Goal: Task Accomplishment & Management: Manage account settings

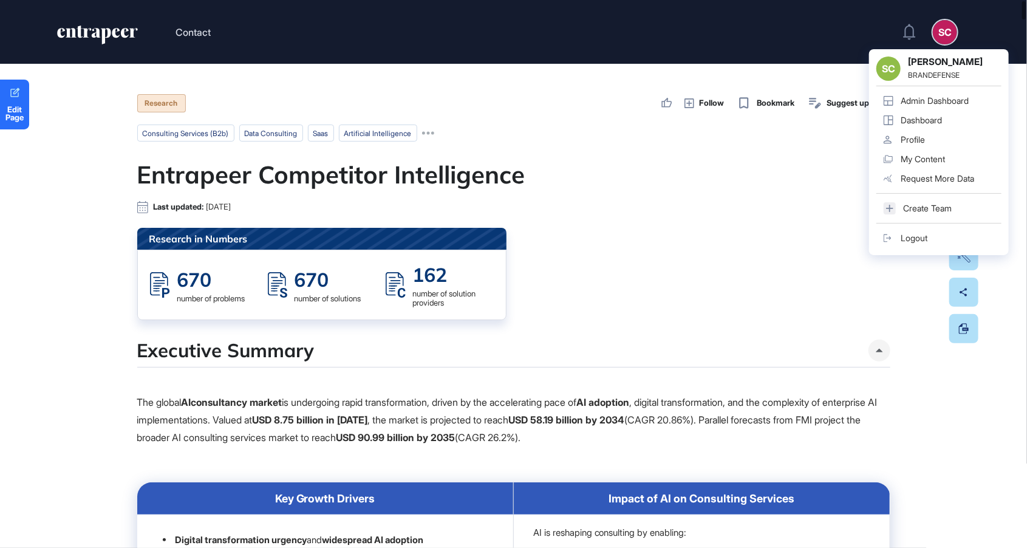
click at [930, 97] on div "Admin Dashboard" at bounding box center [935, 101] width 68 height 10
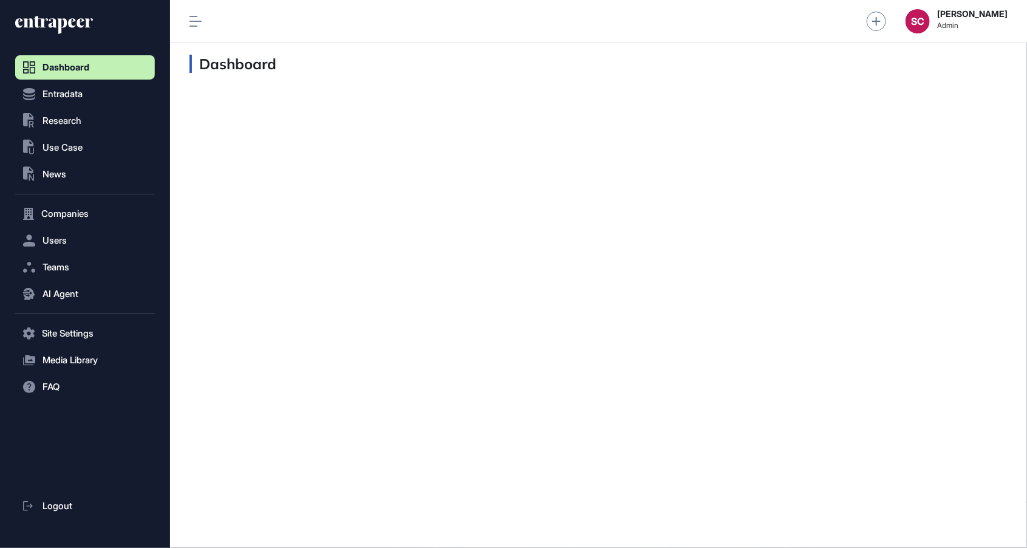
scroll to position [1, 1]
click at [69, 292] on span "AI Agent" at bounding box center [61, 294] width 36 height 10
click at [73, 355] on nav "Dashboard Entradata .st0{fill:currentColor} Research .st0{fill:currentColor} Us…" at bounding box center [85, 301] width 140 height 493
click at [66, 342] on span "Messages" at bounding box center [58, 341] width 39 height 10
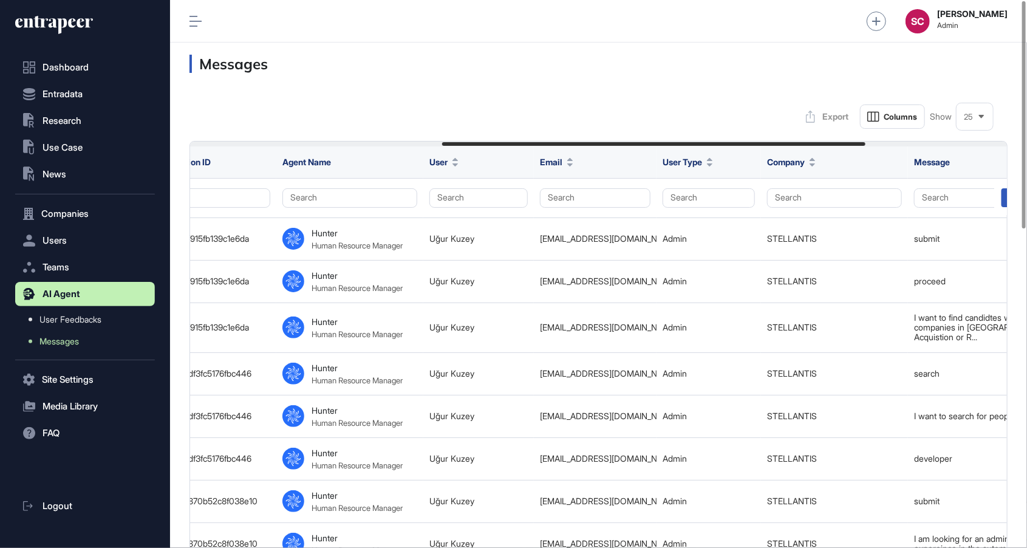
scroll to position [0, 418]
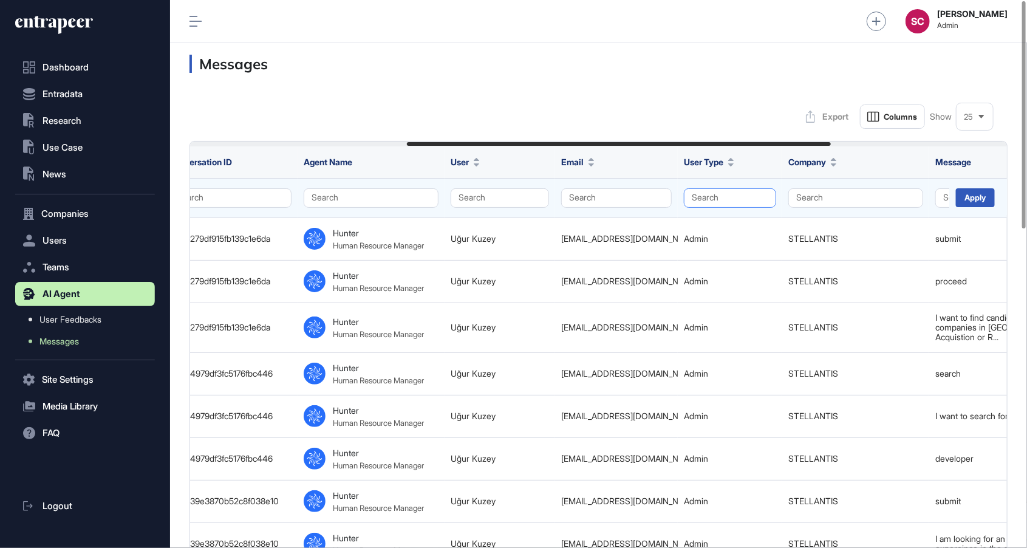
click at [743, 199] on button "Search" at bounding box center [730, 197] width 92 height 19
click at [741, 225] on div "Enterprise" at bounding box center [727, 221] width 72 height 17
click at [969, 200] on div "Apply" at bounding box center [975, 197] width 39 height 19
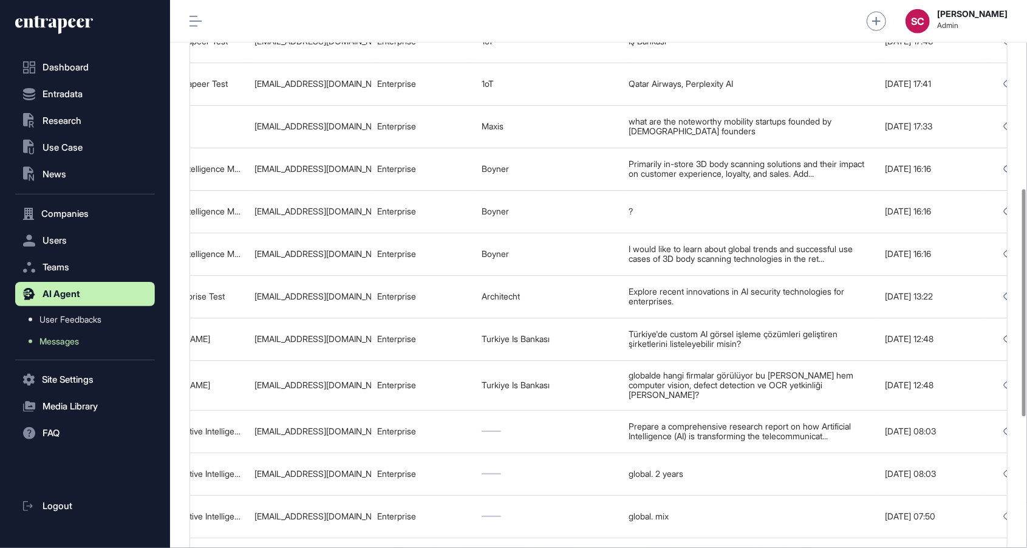
scroll to position [0, 759]
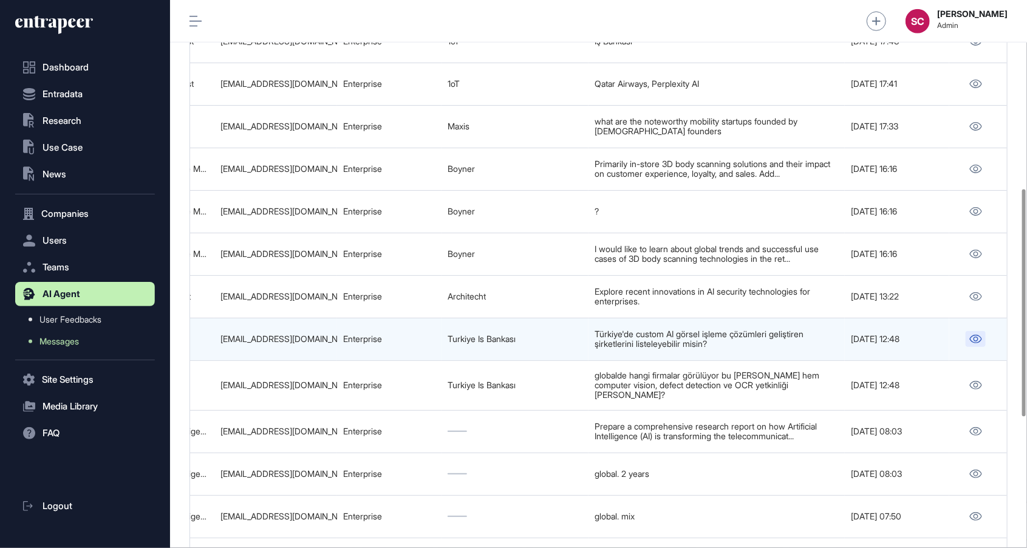
click at [970, 335] on icon at bounding box center [976, 339] width 12 height 9
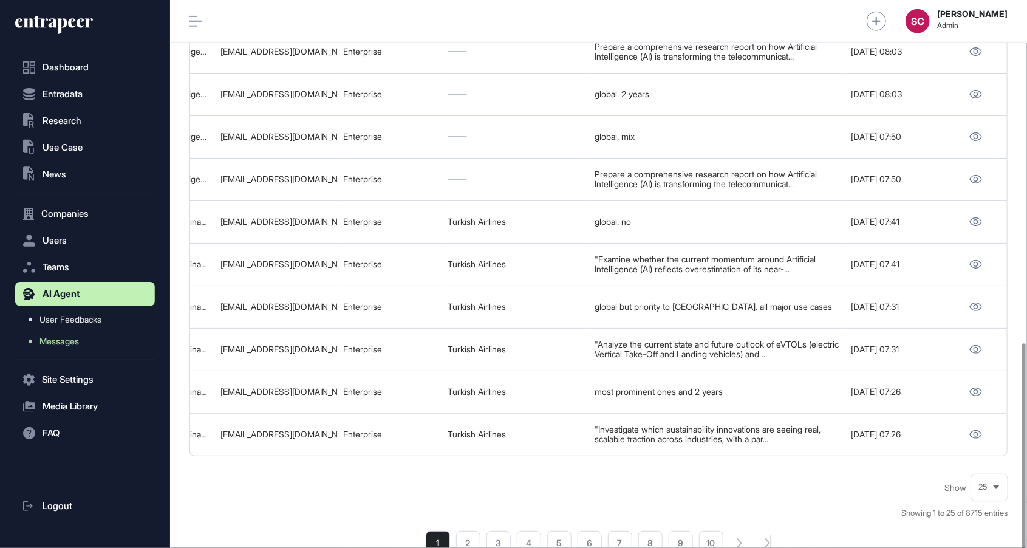
scroll to position [834, 0]
click at [469, 528] on li "2" at bounding box center [468, 540] width 24 height 24
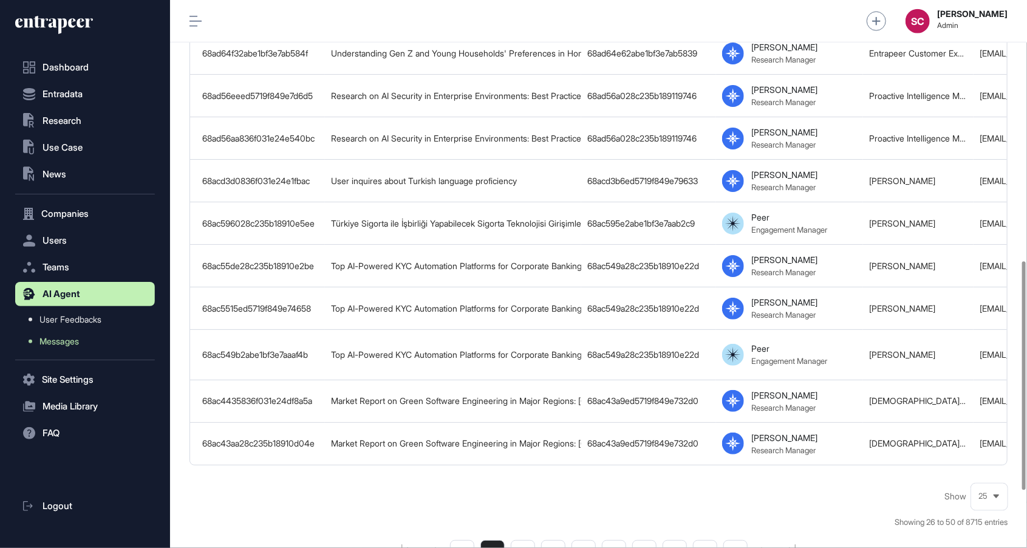
scroll to position [843, 0]
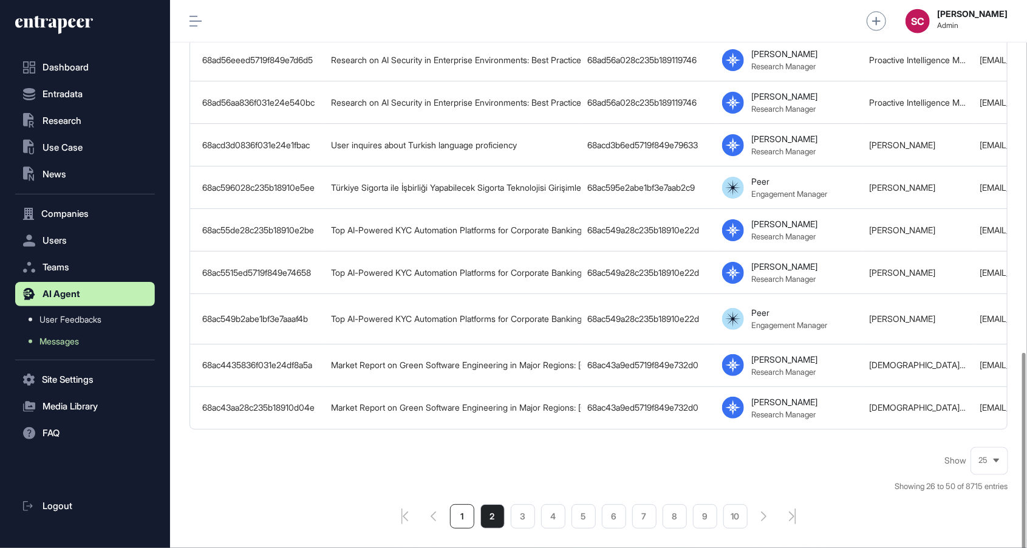
click at [474, 508] on li "1" at bounding box center [462, 516] width 24 height 24
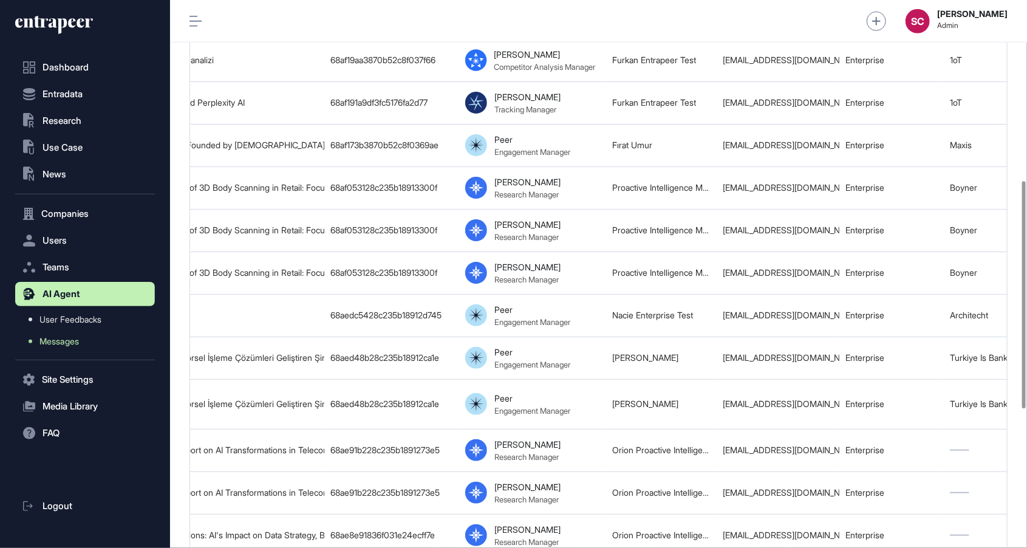
scroll to position [0, 261]
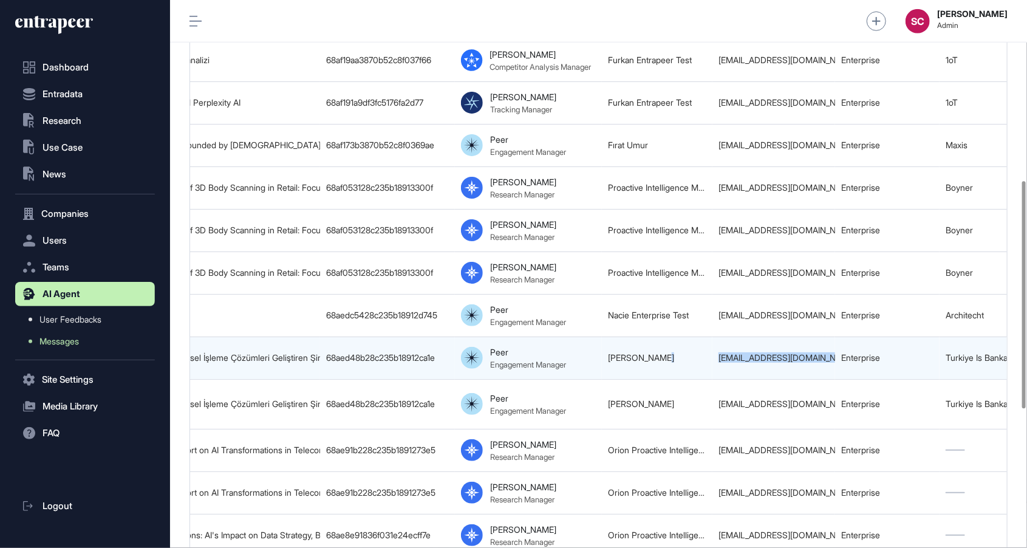
drag, startPoint x: 710, startPoint y: 350, endPoint x: 828, endPoint y: 349, distance: 118.4
click at [828, 349] on tr "68aed48d2abe1bf3e7ac876f [GEOGRAPHIC_DATA] Özelleştirilmiş AI Görsel İşleme Çöz…" at bounding box center [717, 357] width 1577 height 43
copy tr "[PERSON_NAME] [EMAIL_ADDRESS][DOMAIN_NAME]"
drag, startPoint x: 674, startPoint y: 344, endPoint x: 607, endPoint y: 347, distance: 66.9
click at [607, 347] on td "[PERSON_NAME]" at bounding box center [657, 357] width 111 height 43
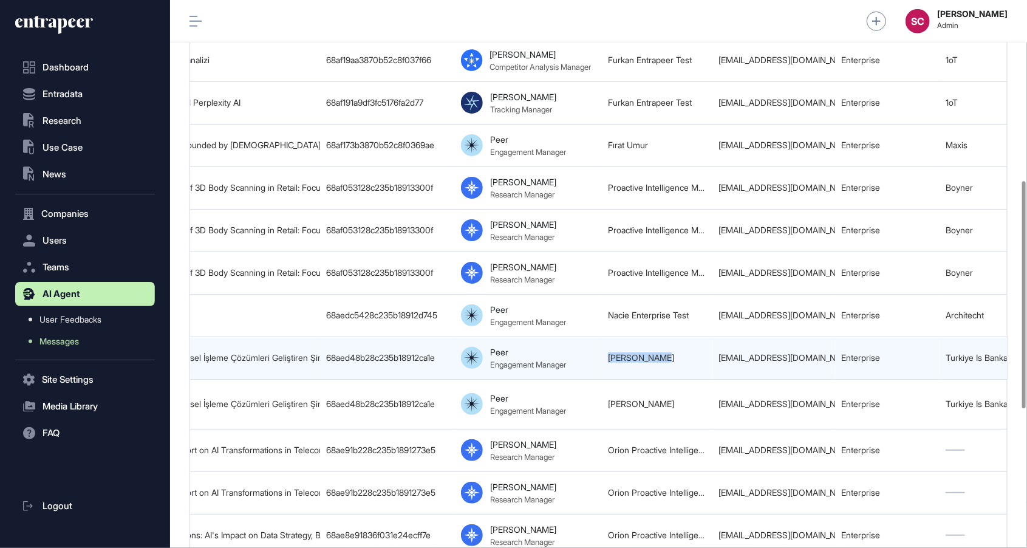
copy link "[PERSON_NAME]"
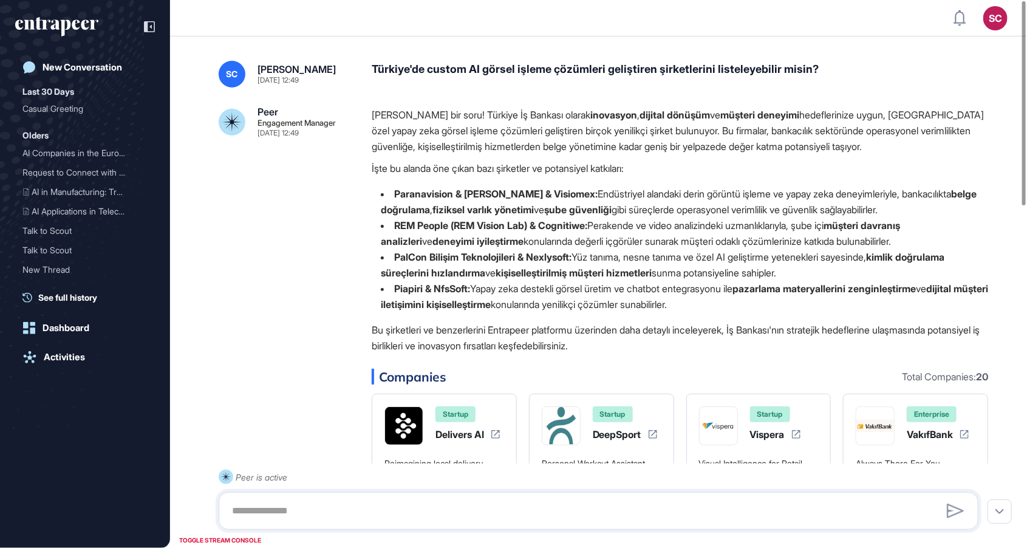
click at [604, 70] on div "Türkiye'de custom AI görsel işleme çözümleri geliştiren şirketlerini listeleyeb…" at bounding box center [680, 74] width 616 height 27
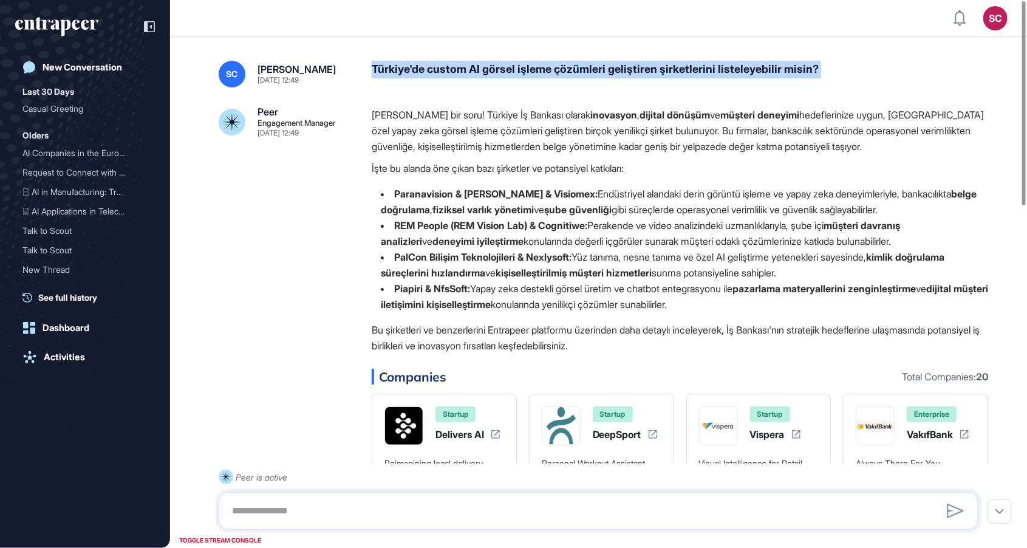
copy div "Türkiye'de custom AI görsel işleme çözümleri geliştiren şirketlerini listeleyeb…"
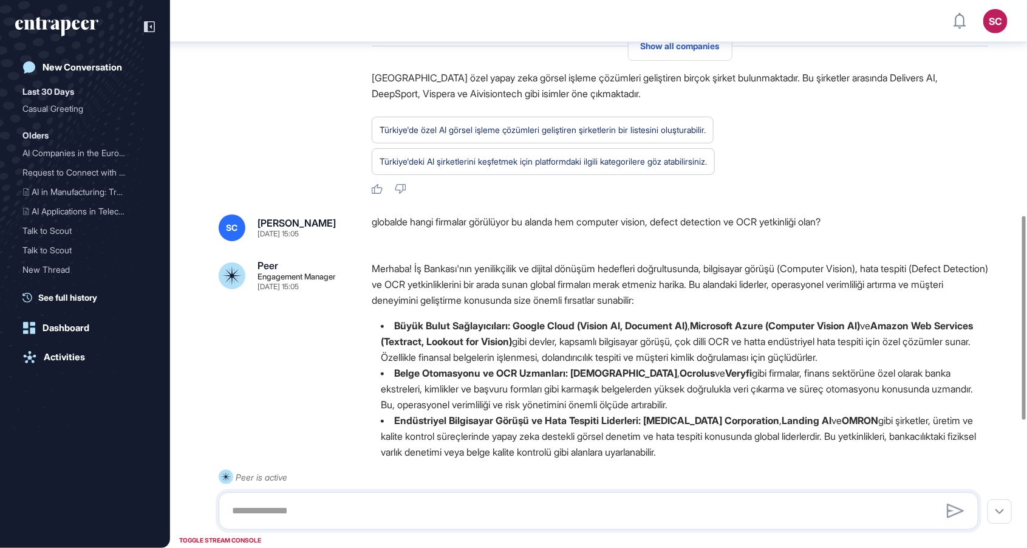
scroll to position [582, 0]
